Goal: Information Seeking & Learning: Learn about a topic

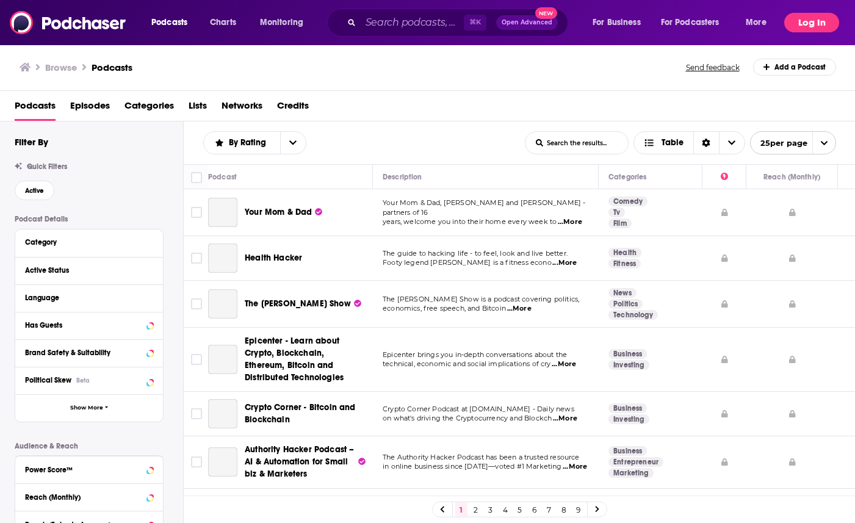
click at [808, 21] on button "Log In" at bounding box center [811, 23] width 55 height 20
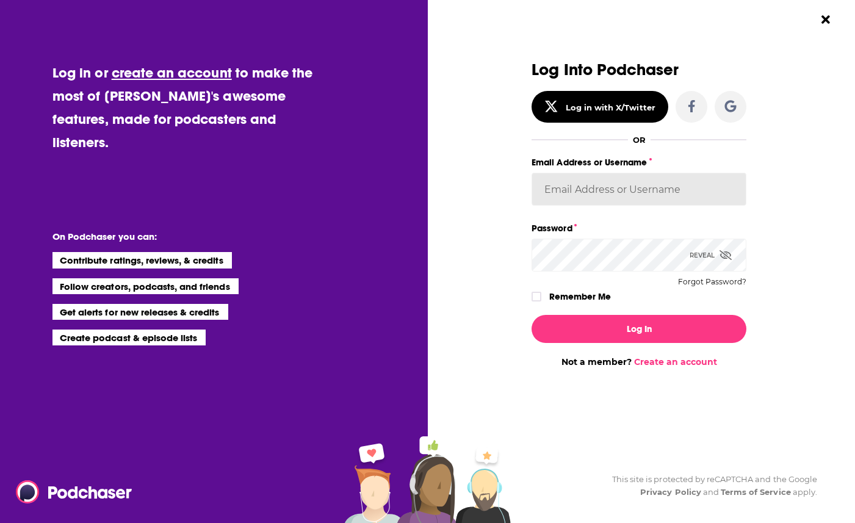
type input "anaresonate"
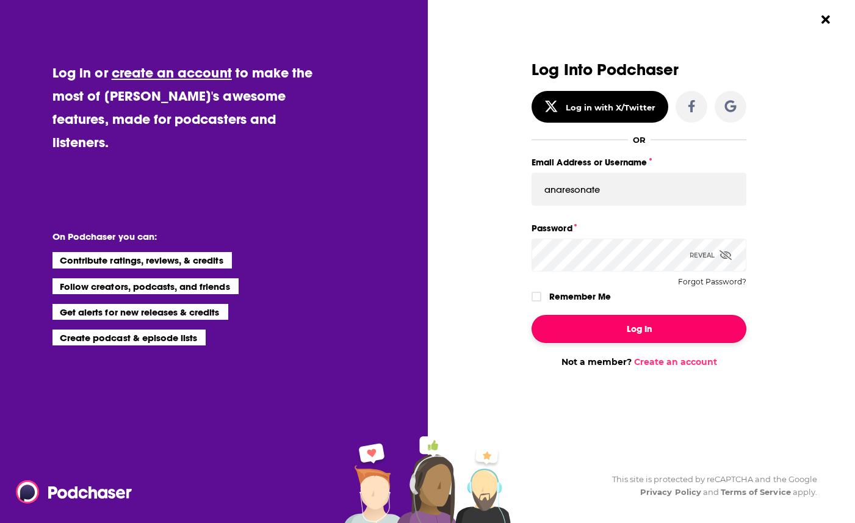
click at [606, 325] on button "Log In" at bounding box center [639, 329] width 215 height 28
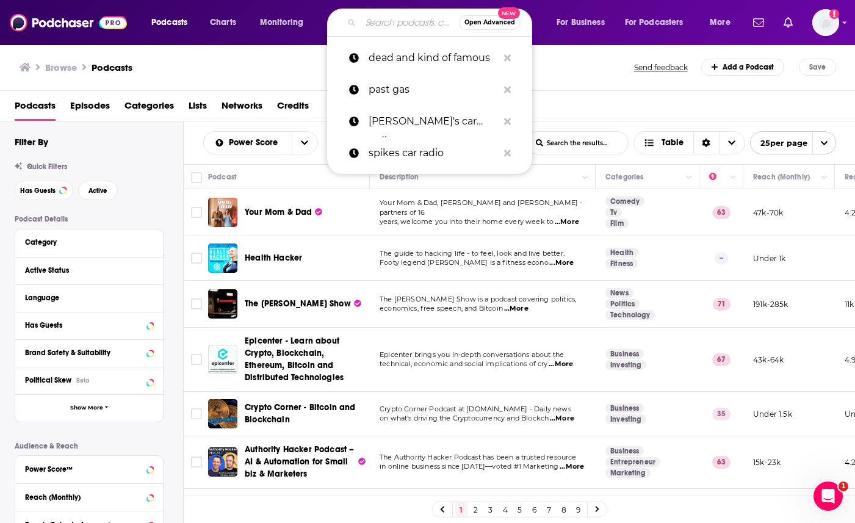
click at [387, 18] on input "Search podcasts, credits, & more..." at bounding box center [410, 23] width 98 height 20
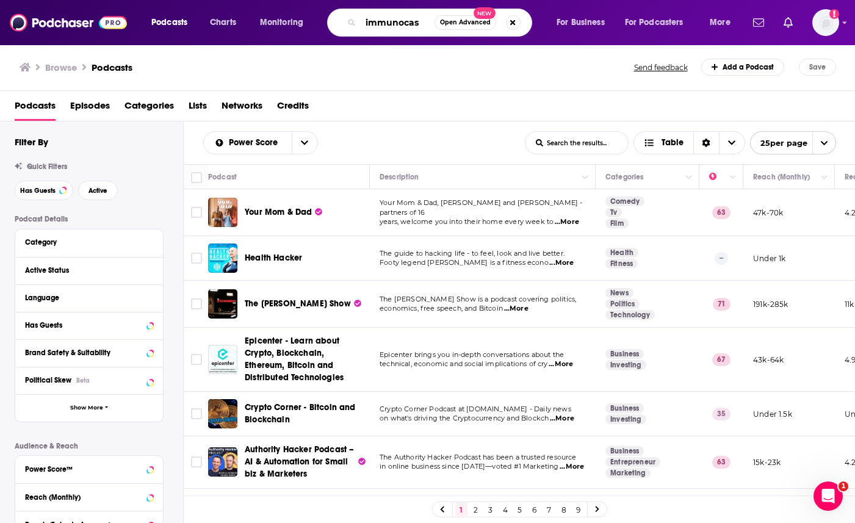
type input "immunocast"
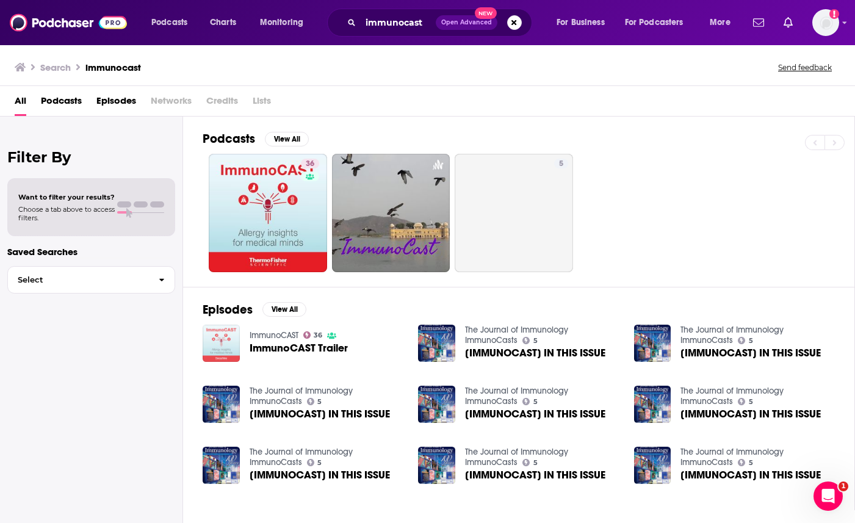
click at [228, 341] on img "ImmunoCAST Trailer" at bounding box center [221, 343] width 37 height 37
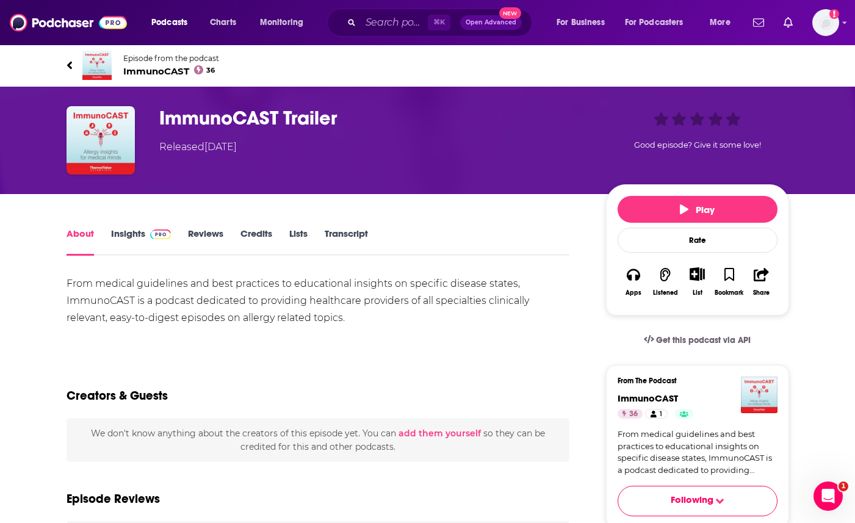
click at [142, 238] on link "Insights" at bounding box center [141, 242] width 60 height 28
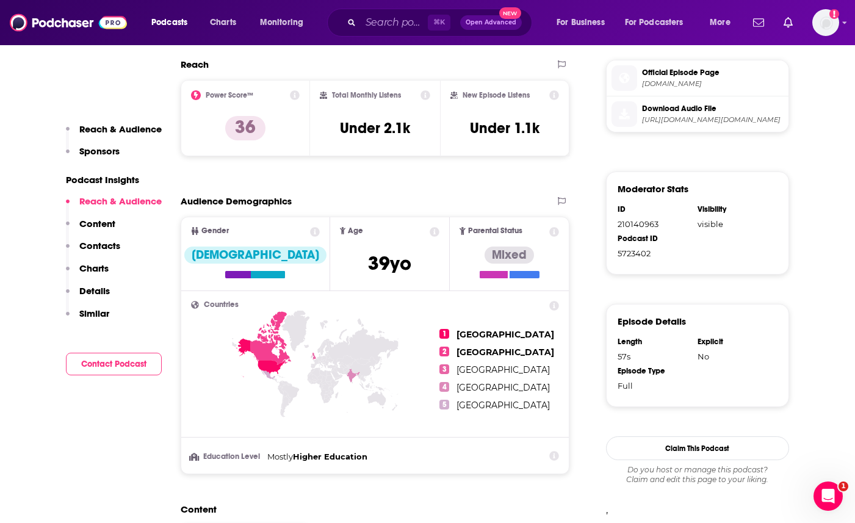
scroll to position [626, 0]
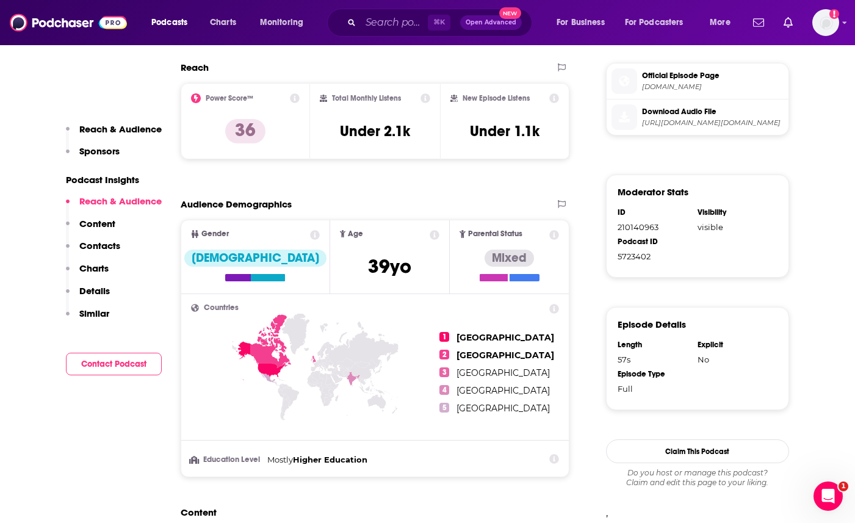
click at [101, 317] on p "Similar" at bounding box center [94, 314] width 30 height 12
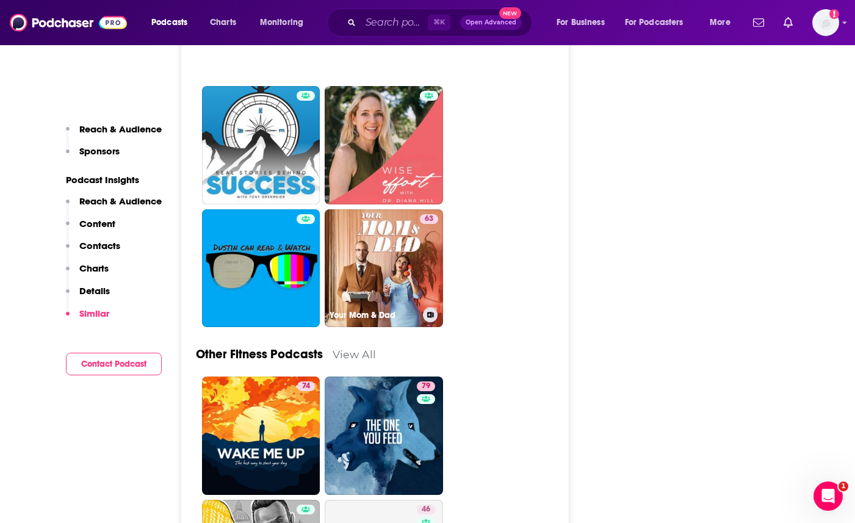
scroll to position [4197, 0]
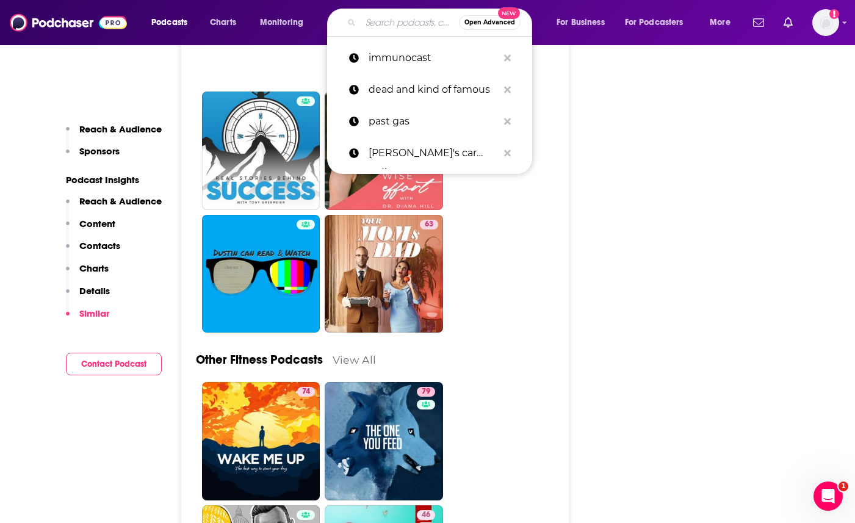
click at [390, 17] on input "Search podcasts, credits, & more..." at bounding box center [410, 23] width 98 height 20
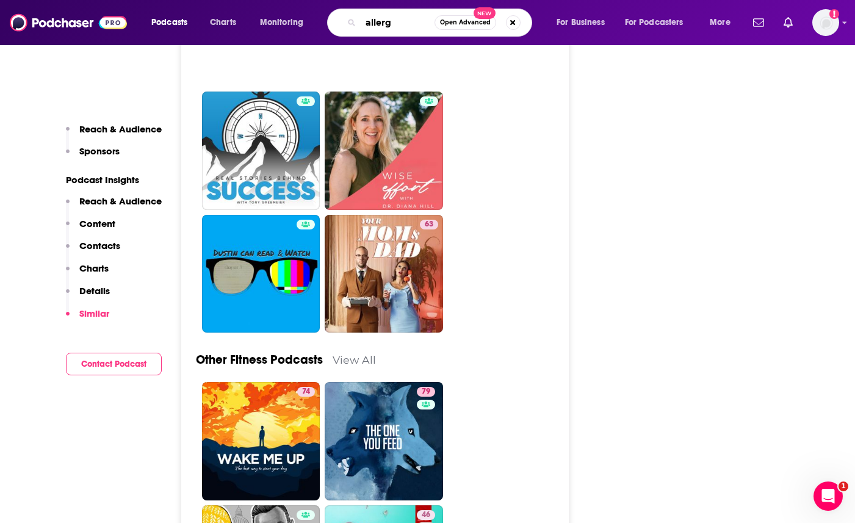
type input "allergy"
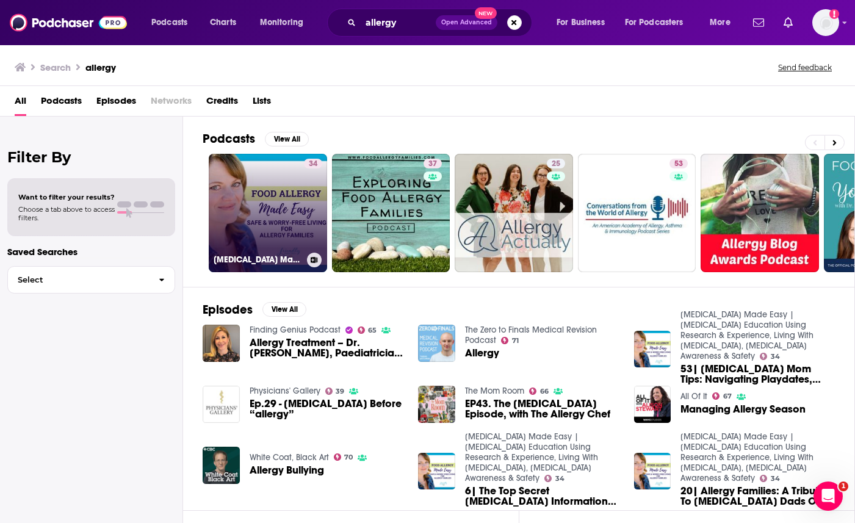
click at [237, 215] on link "34 [MEDICAL_DATA] Made Easy | [MEDICAL_DATA] Education Using Research & Experie…" at bounding box center [268, 213] width 118 height 118
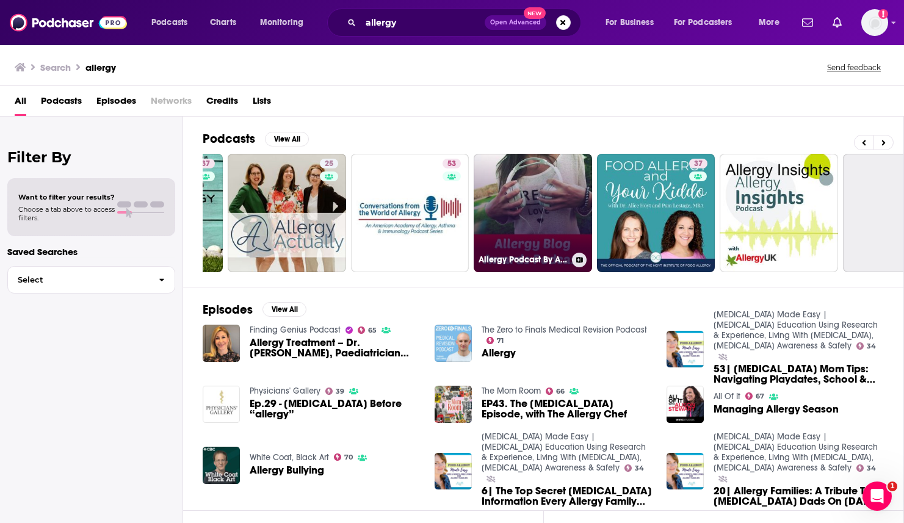
scroll to position [0, 231]
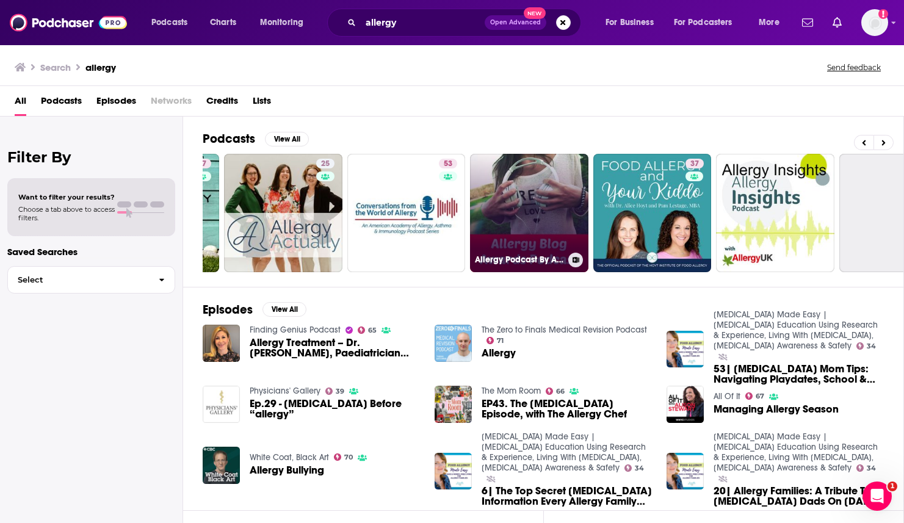
click at [608, 267] on link "37" at bounding box center [652, 213] width 118 height 118
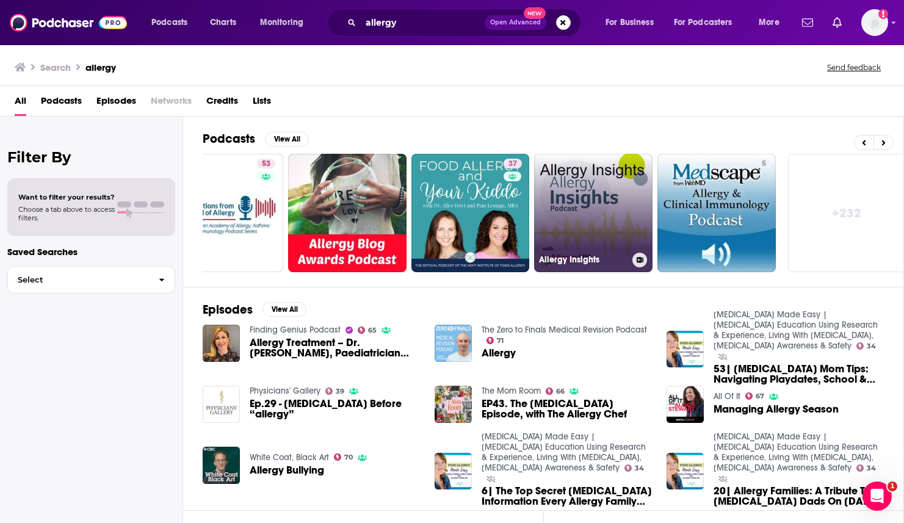
scroll to position [0, 420]
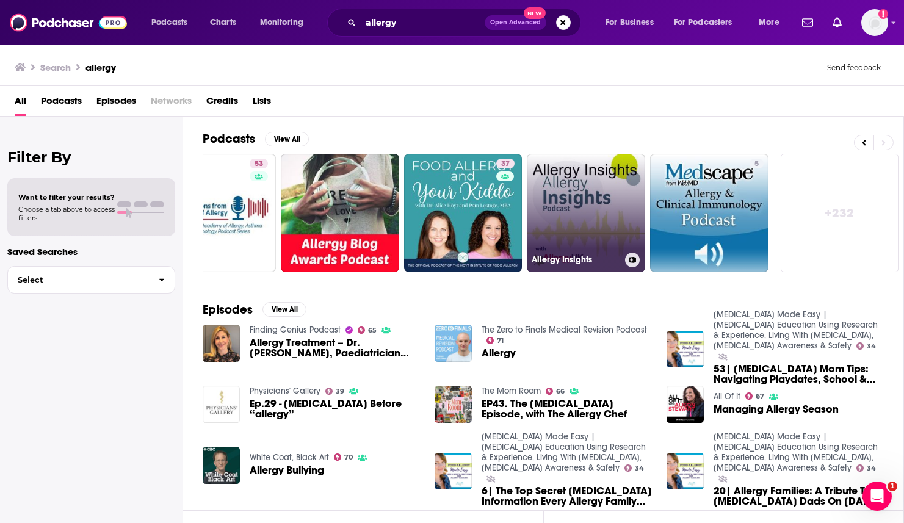
click at [587, 207] on link "Allergy Insights" at bounding box center [586, 213] width 118 height 118
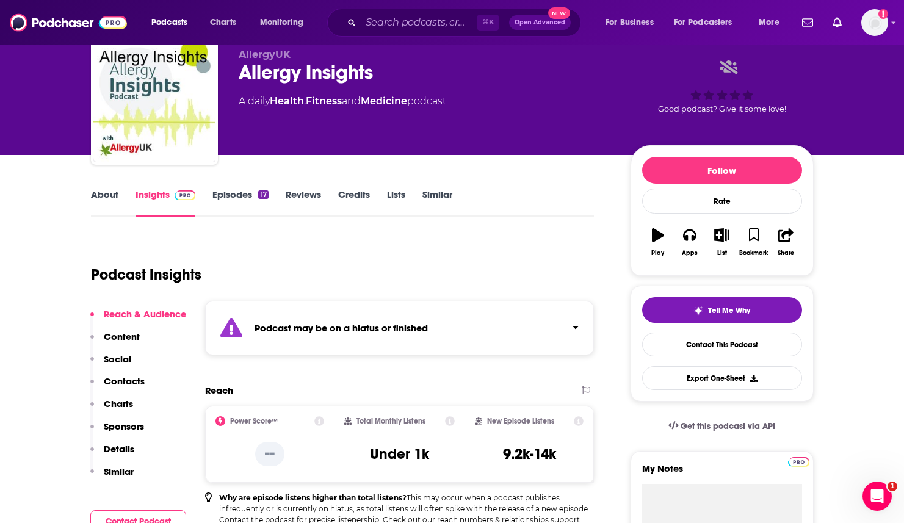
scroll to position [45, 0]
